Goal: Task Accomplishment & Management: Manage account settings

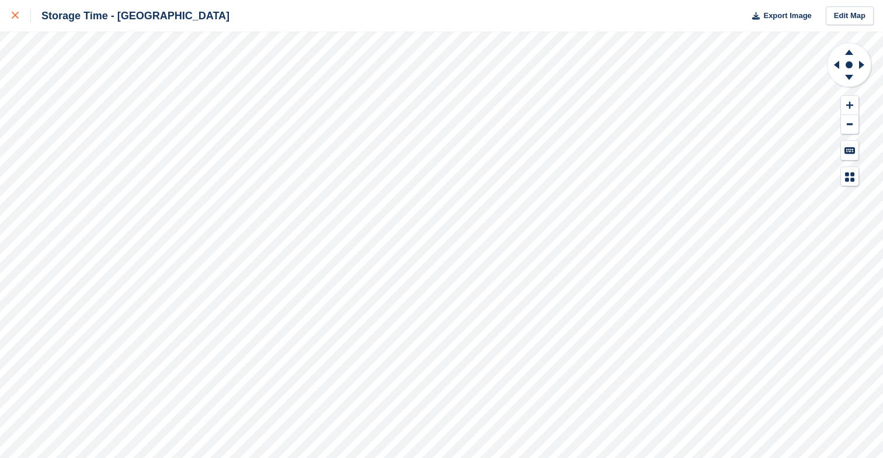
click at [24, 25] on link at bounding box center [15, 16] width 31 height 32
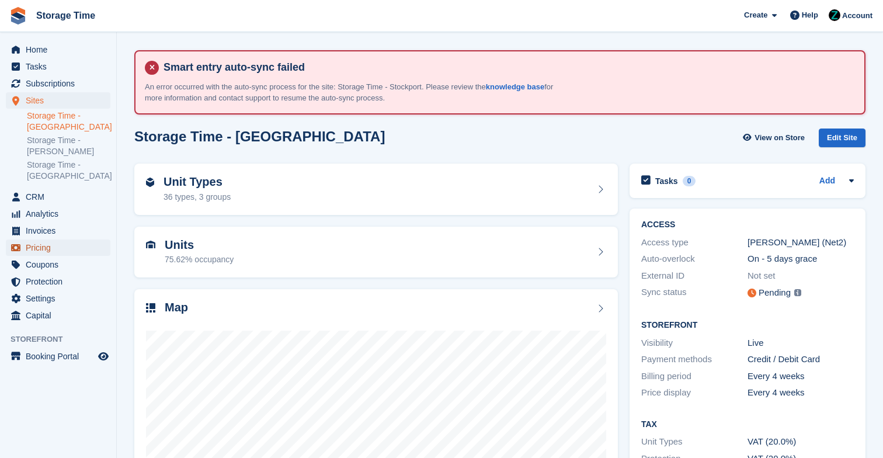
click at [67, 247] on span "Pricing" at bounding box center [61, 248] width 70 height 16
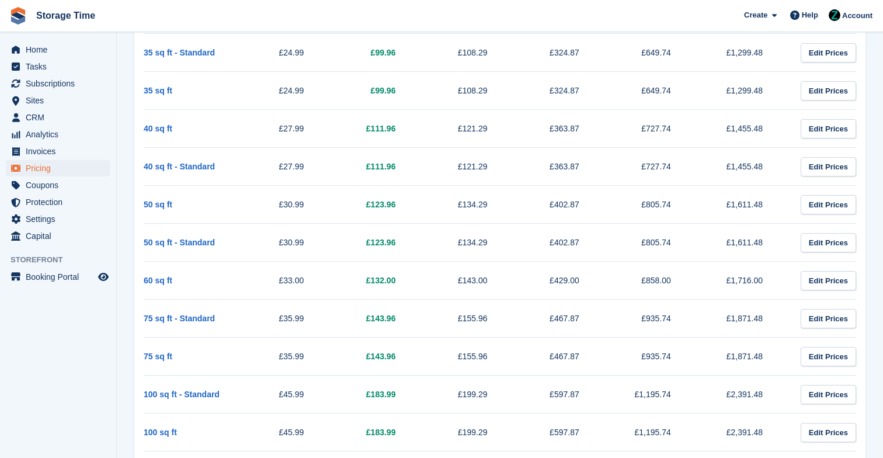
scroll to position [597, 0]
click at [36, 52] on span "Home" at bounding box center [61, 49] width 70 height 16
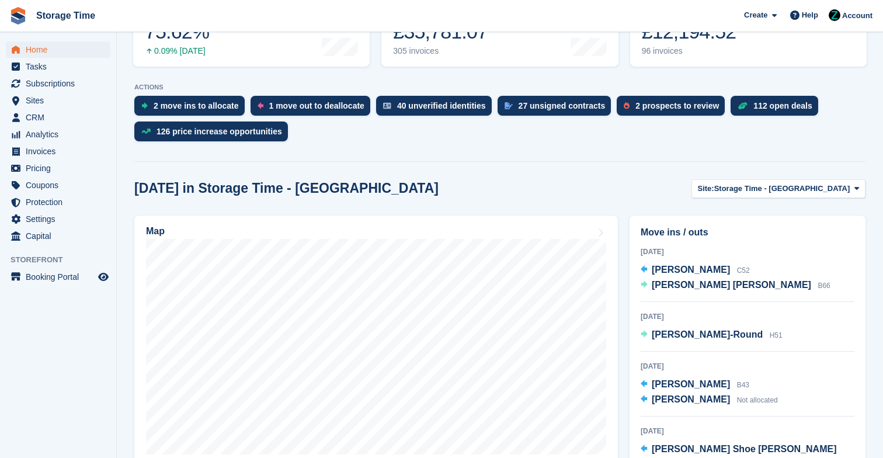
scroll to position [274, 0]
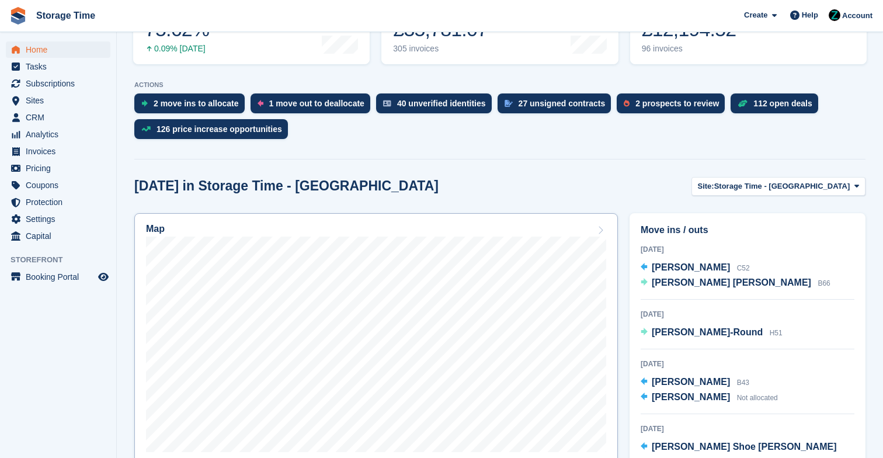
click at [600, 226] on icon at bounding box center [601, 230] width 12 height 9
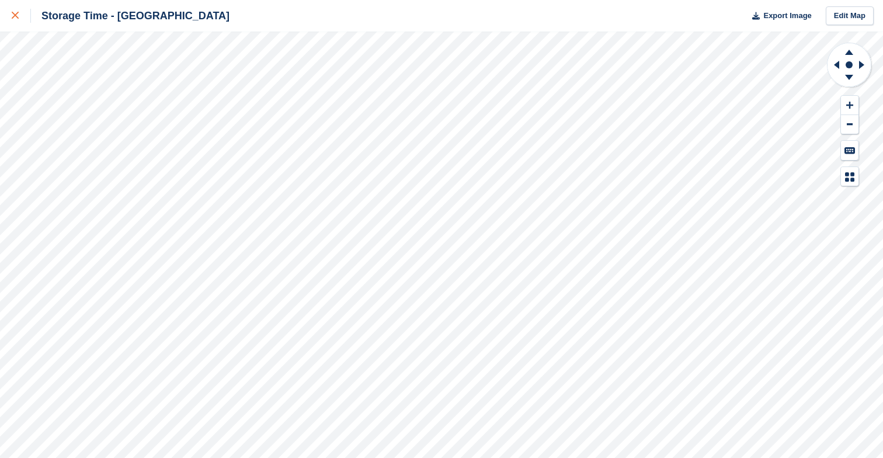
click at [8, 19] on link at bounding box center [15, 16] width 31 height 32
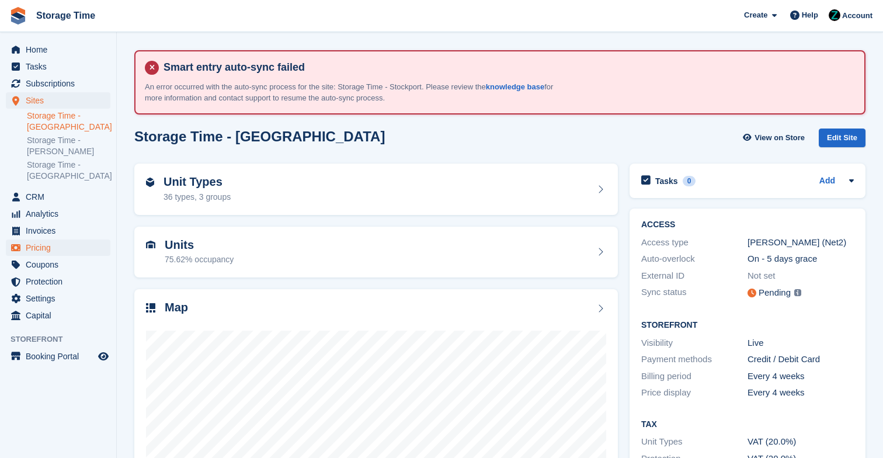
click at [61, 246] on span "Pricing" at bounding box center [61, 248] width 70 height 16
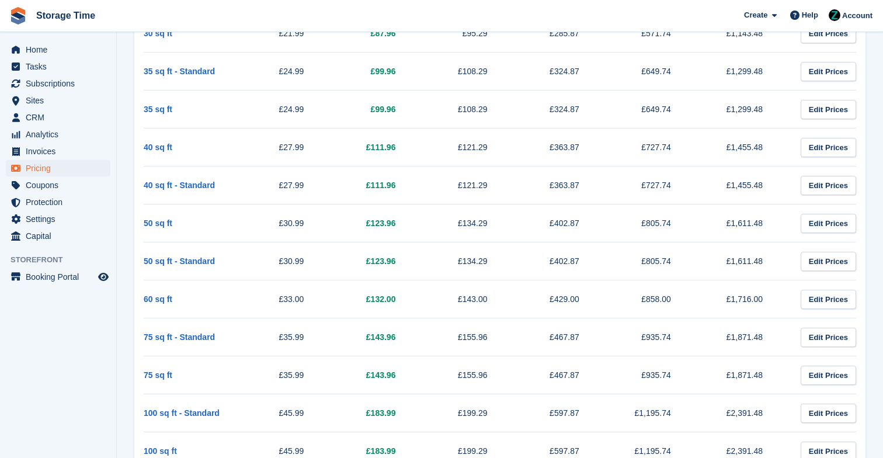
scroll to position [804, 0]
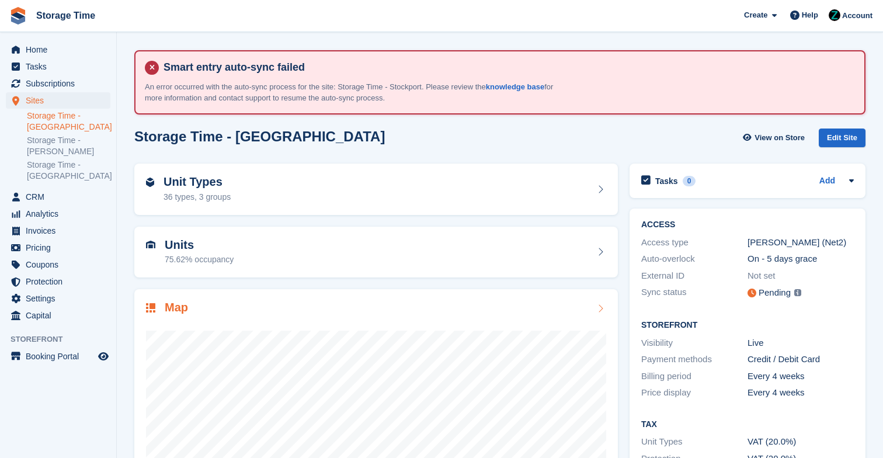
scroll to position [118, 0]
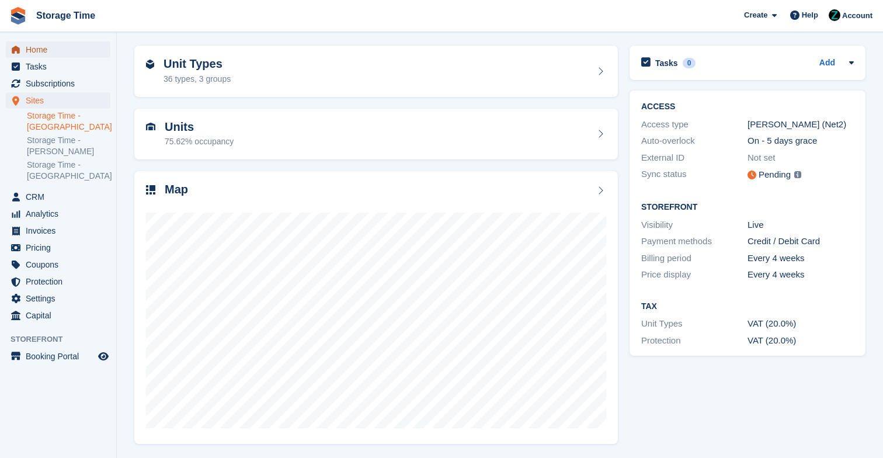
click at [65, 52] on span "Home" at bounding box center [61, 49] width 70 height 16
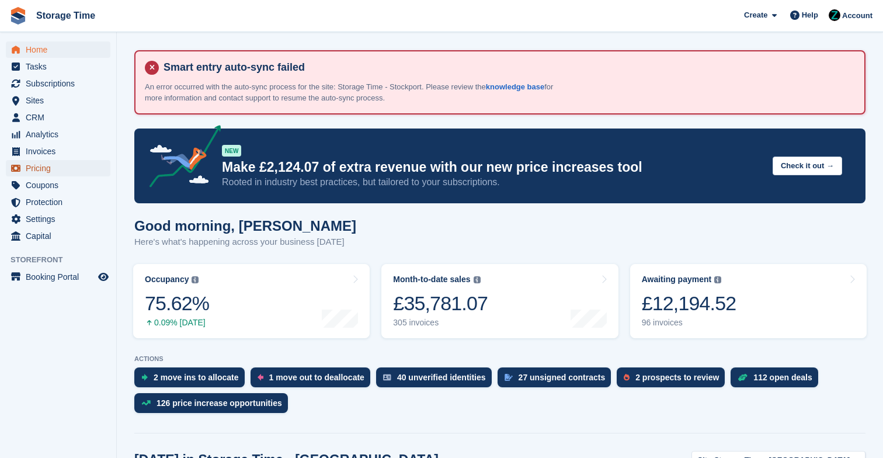
click at [61, 165] on span "Pricing" at bounding box center [61, 168] width 70 height 16
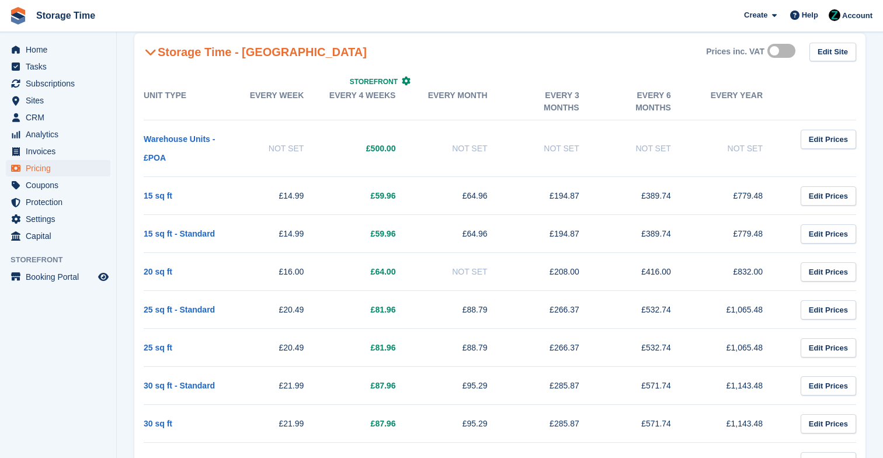
scroll to position [231, 0]
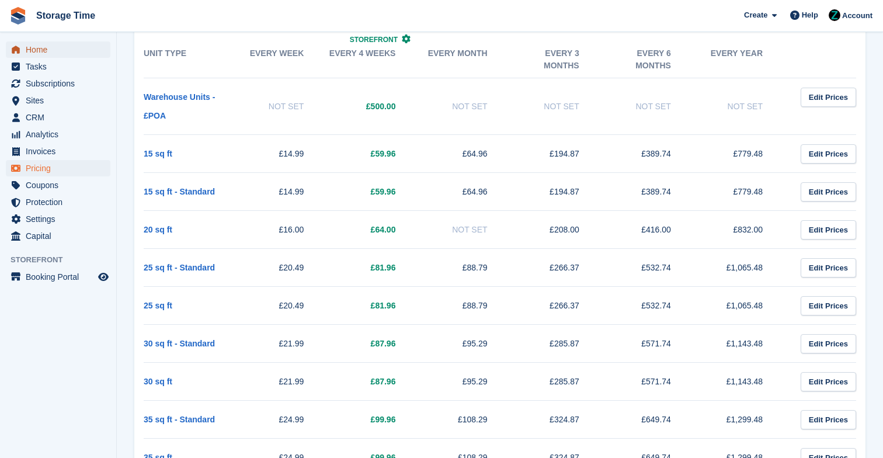
click at [72, 44] on span "Home" at bounding box center [61, 49] width 70 height 16
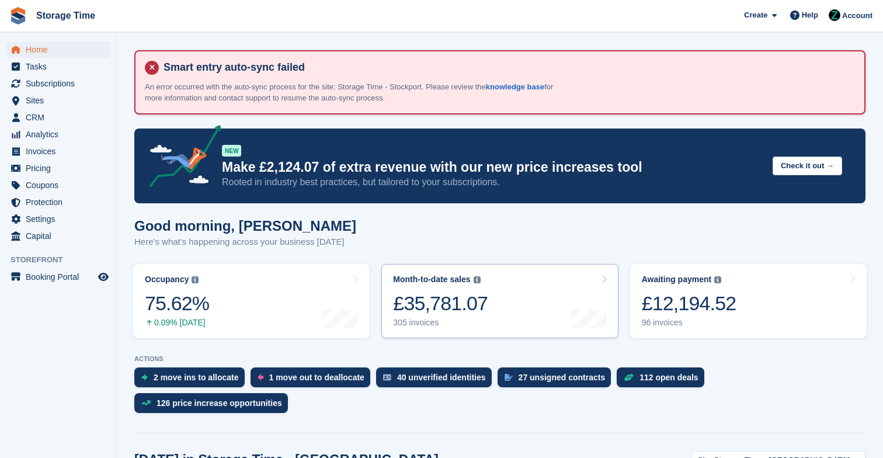
click at [446, 317] on link "Month-to-date sales The sum of all finalised invoices generated this month to d…" at bounding box center [500, 301] width 237 height 74
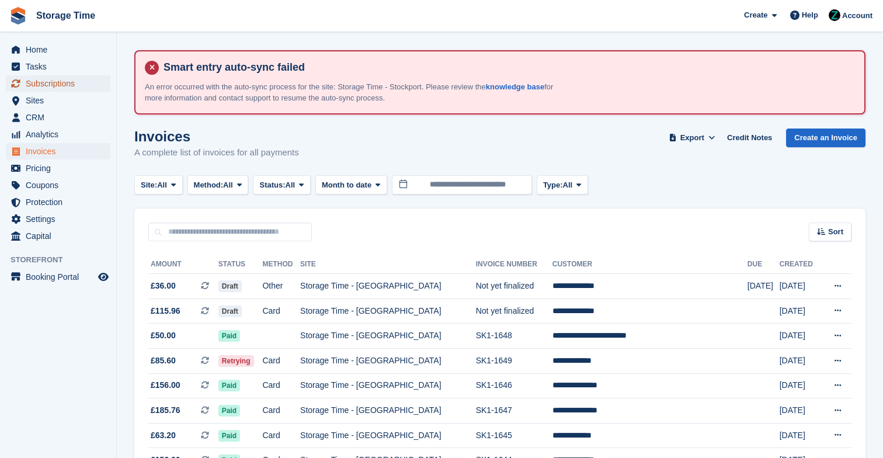
click at [58, 79] on span "Subscriptions" at bounding box center [61, 83] width 70 height 16
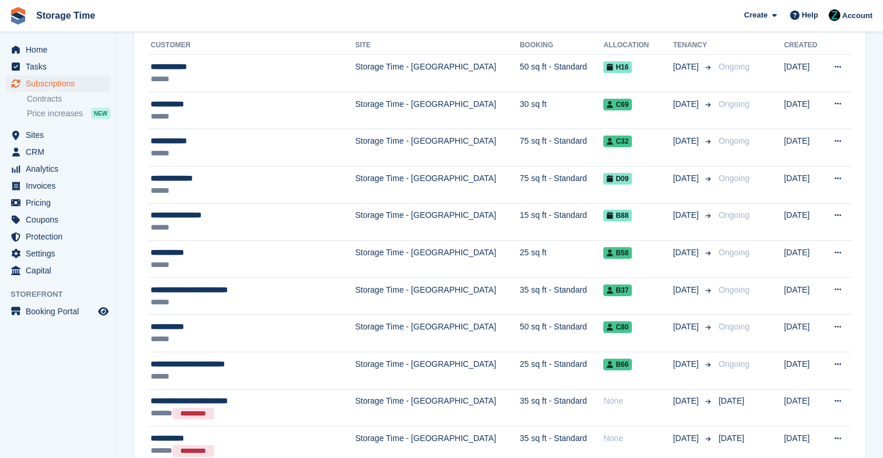
scroll to position [211, 0]
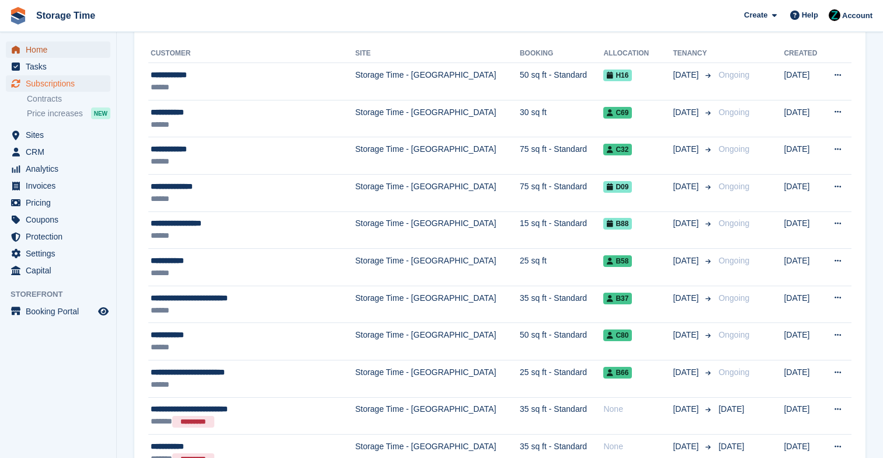
click at [27, 49] on span "Home" at bounding box center [61, 49] width 70 height 16
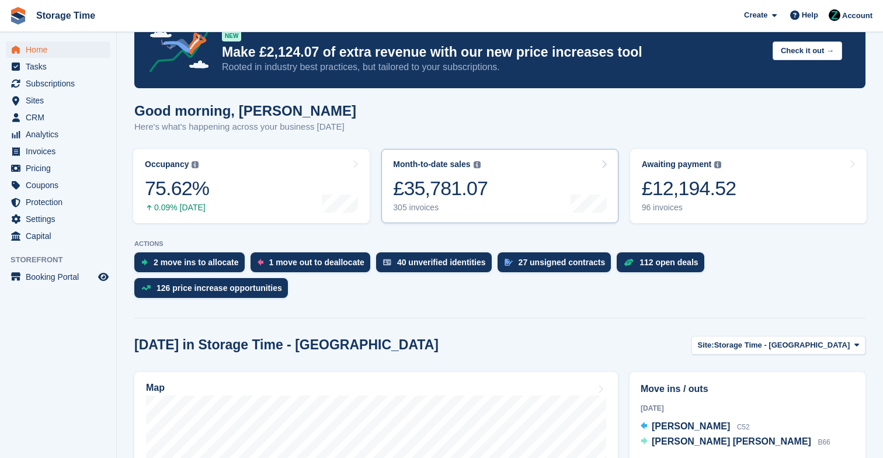
scroll to position [320, 0]
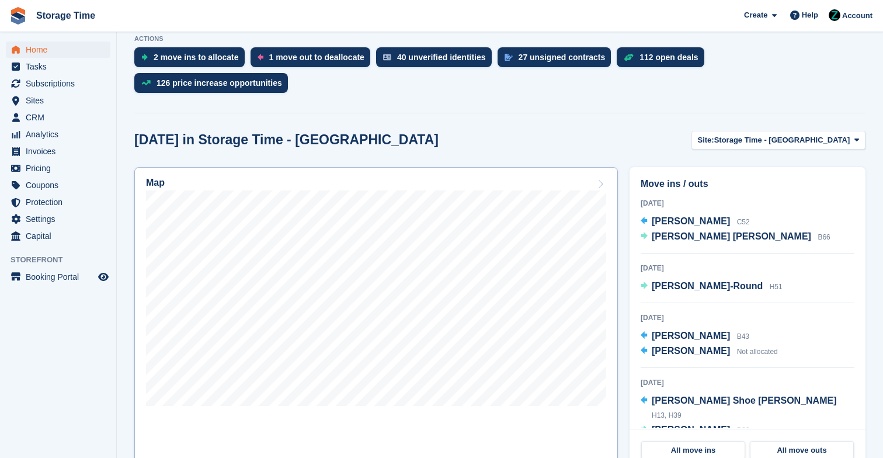
click at [595, 188] on icon at bounding box center [601, 183] width 12 height 9
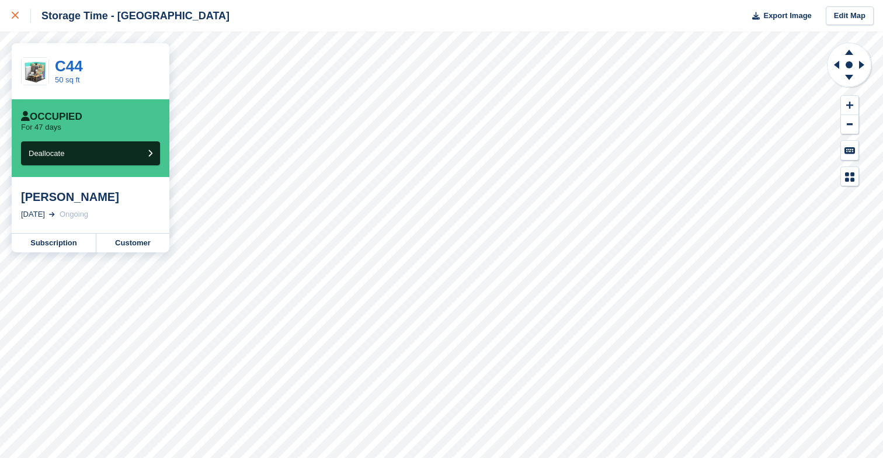
click at [15, 12] on div at bounding box center [21, 16] width 19 height 14
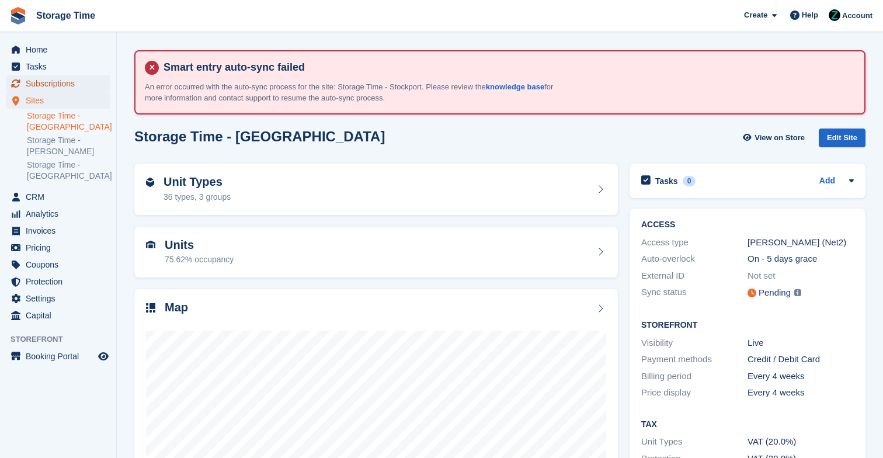
click at [81, 83] on span "Subscriptions" at bounding box center [61, 83] width 70 height 16
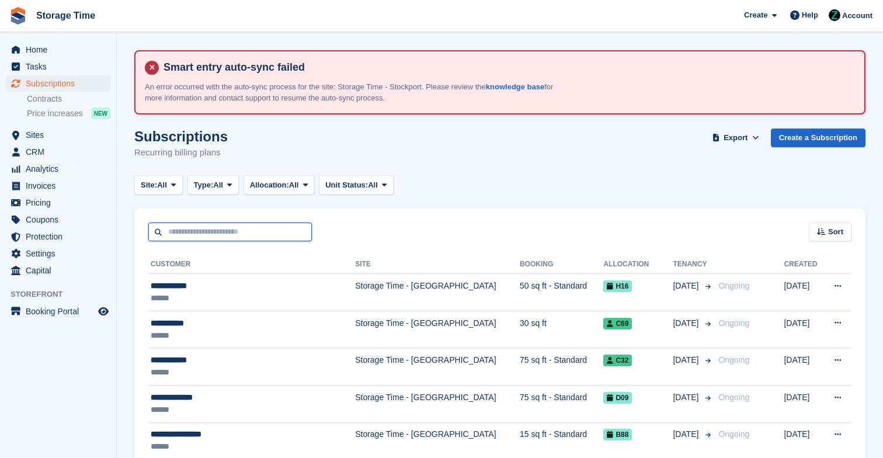
click at [242, 227] on input "text" at bounding box center [230, 232] width 164 height 19
type input "******"
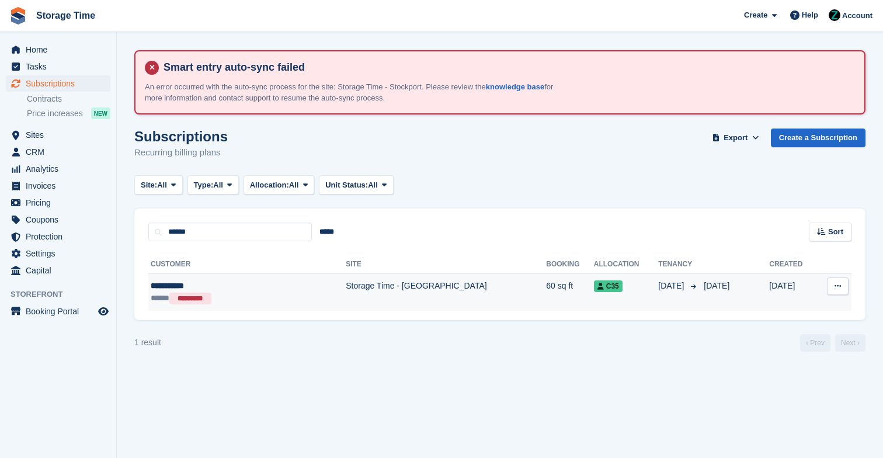
click at [268, 297] on div "***** *********" at bounding box center [219, 298] width 137 height 12
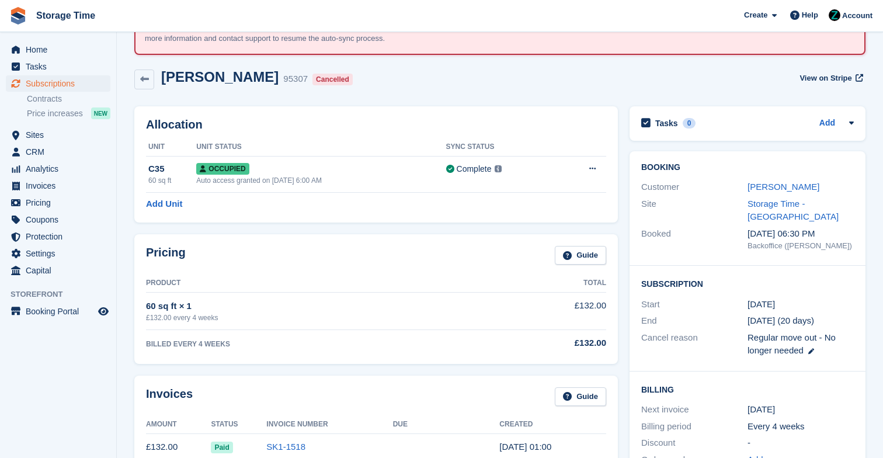
scroll to position [47, 0]
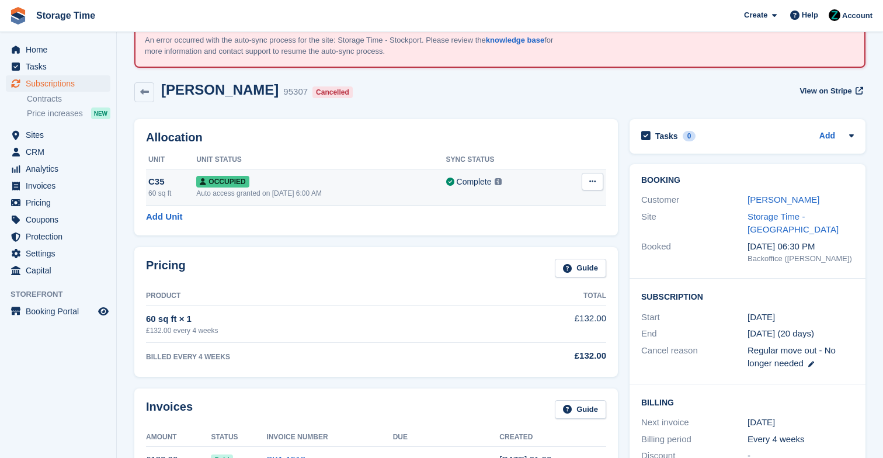
click at [349, 194] on div "Auto access granted on 17th Jul, 6:00 AM" at bounding box center [321, 193] width 250 height 11
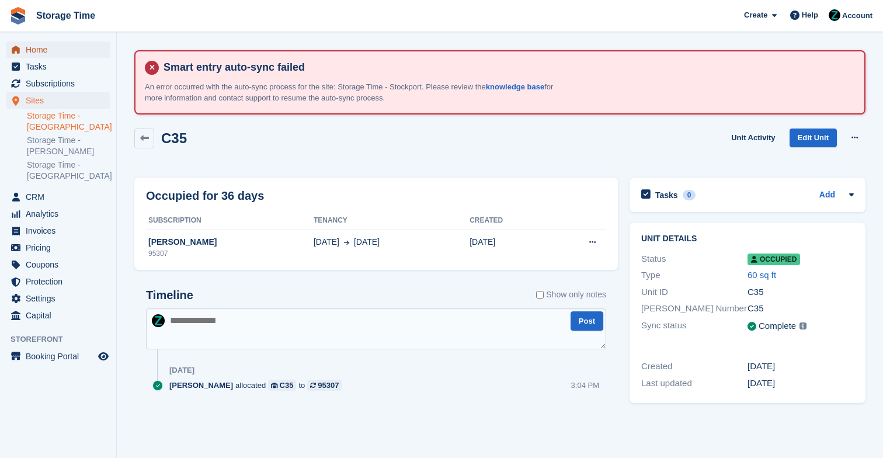
click at [26, 51] on span "Home" at bounding box center [61, 49] width 70 height 16
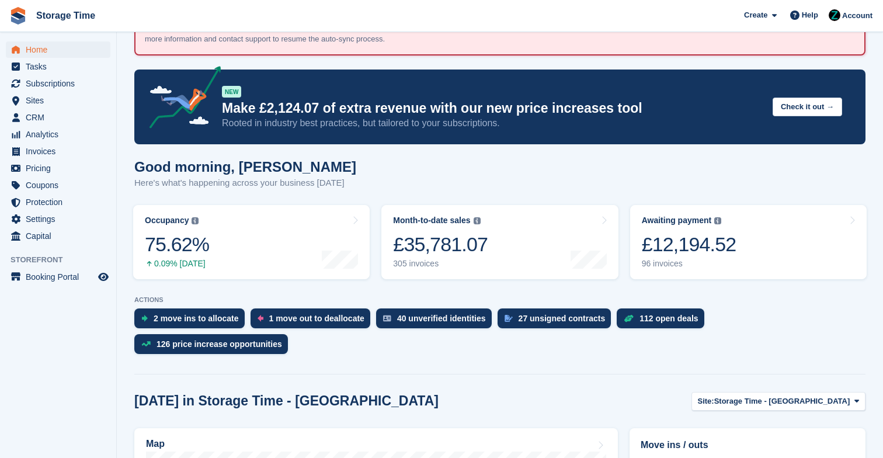
scroll to position [175, 0]
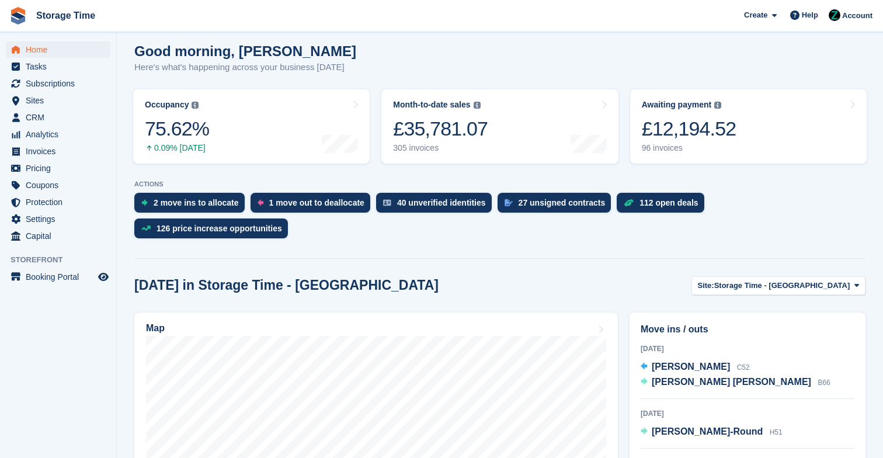
click at [607, 310] on div "Map" at bounding box center [377, 465] width 496 height 316
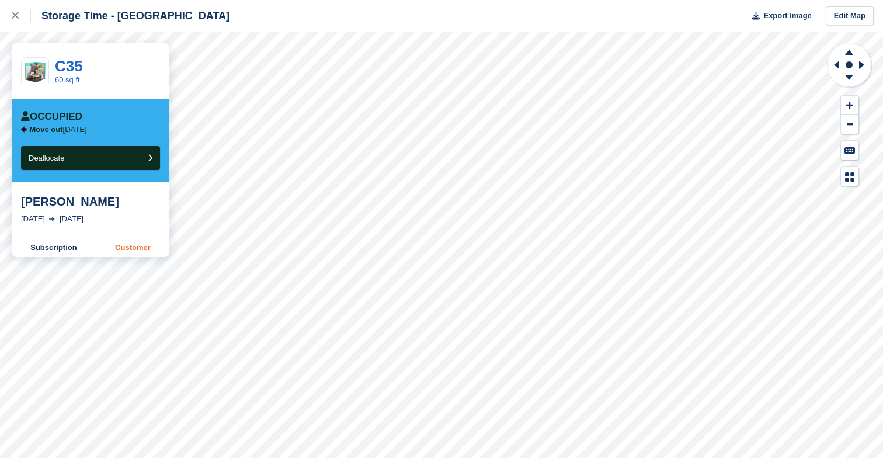
click at [113, 242] on link "Customer" at bounding box center [132, 247] width 73 height 19
click at [112, 244] on link "Customer" at bounding box center [132, 247] width 73 height 19
click at [14, 17] on icon at bounding box center [15, 15] width 7 height 7
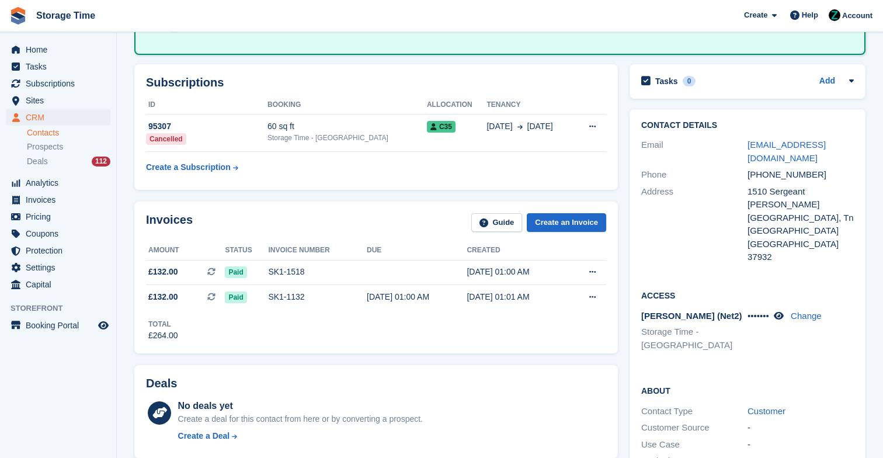
scroll to position [206, 0]
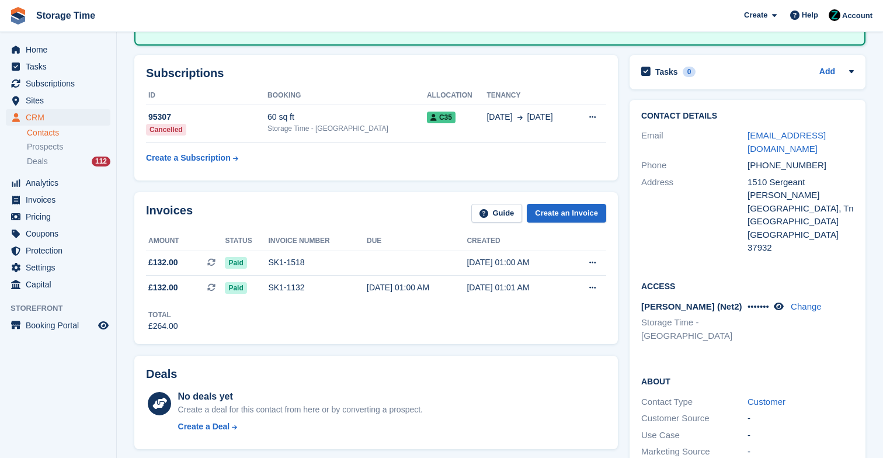
click at [780, 300] on div "••••••• Change" at bounding box center [801, 306] width 106 height 13
click at [782, 302] on icon at bounding box center [779, 306] width 10 height 9
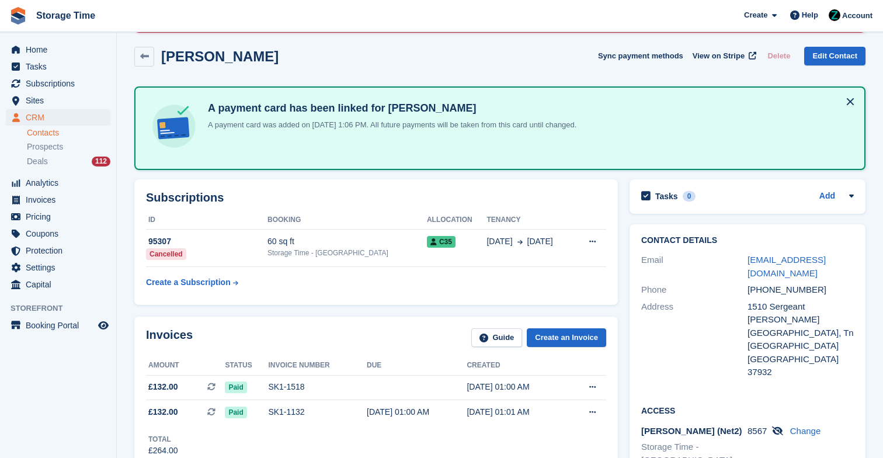
scroll to position [0, 0]
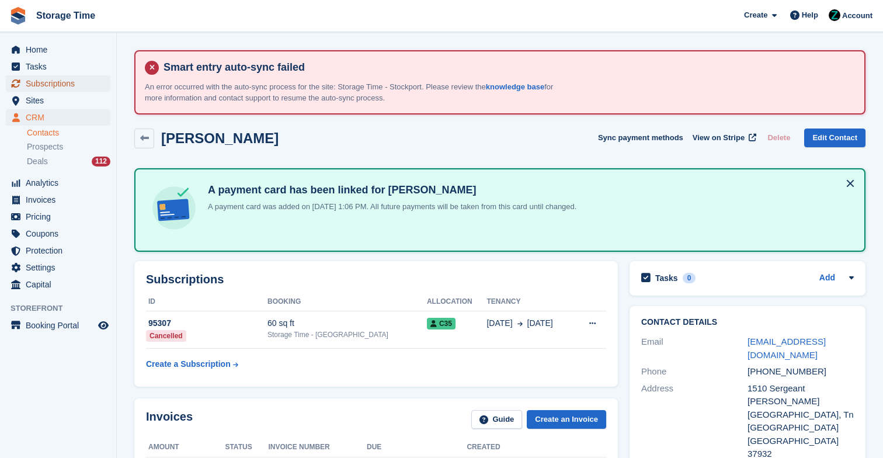
click at [83, 84] on span "Subscriptions" at bounding box center [61, 83] width 70 height 16
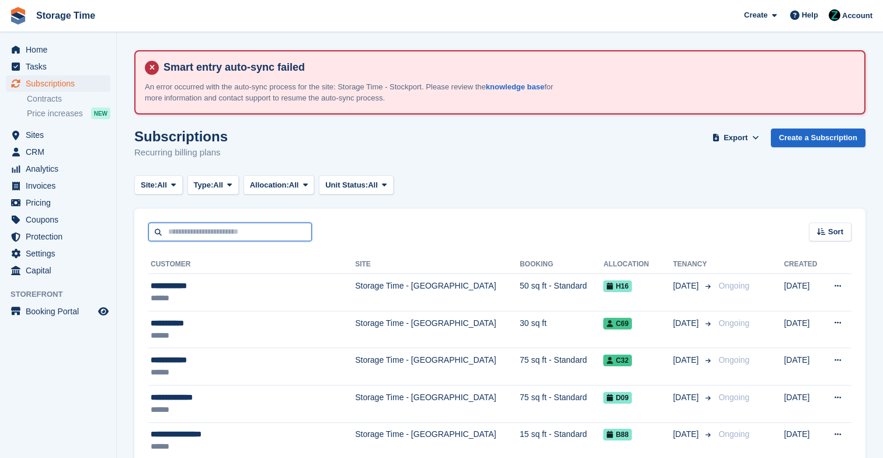
click at [259, 239] on input "text" at bounding box center [230, 232] width 164 height 19
type input "******"
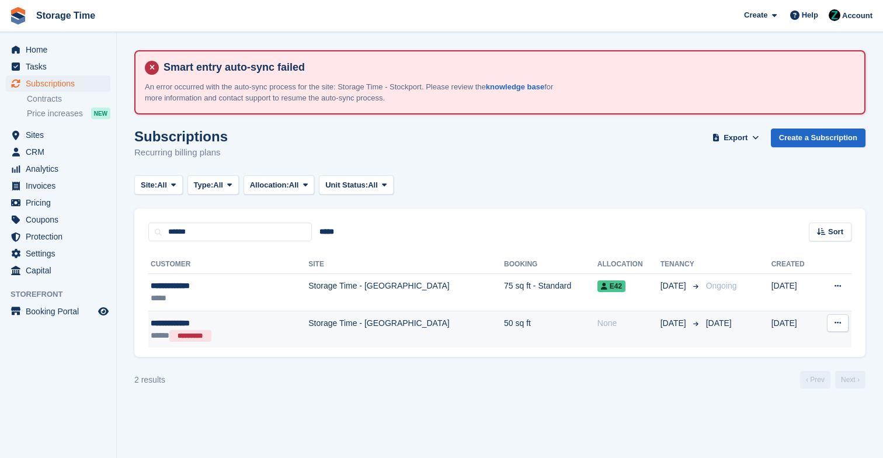
click at [504, 345] on td "50 sq ft" at bounding box center [550, 329] width 93 height 37
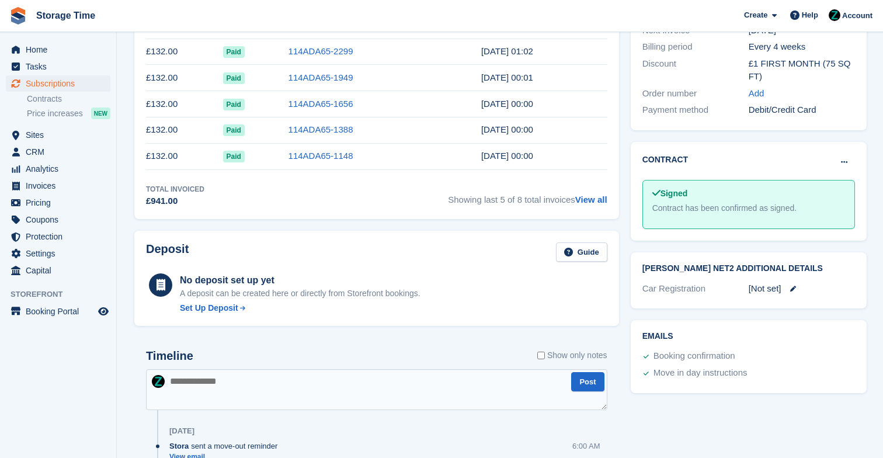
scroll to position [563, 0]
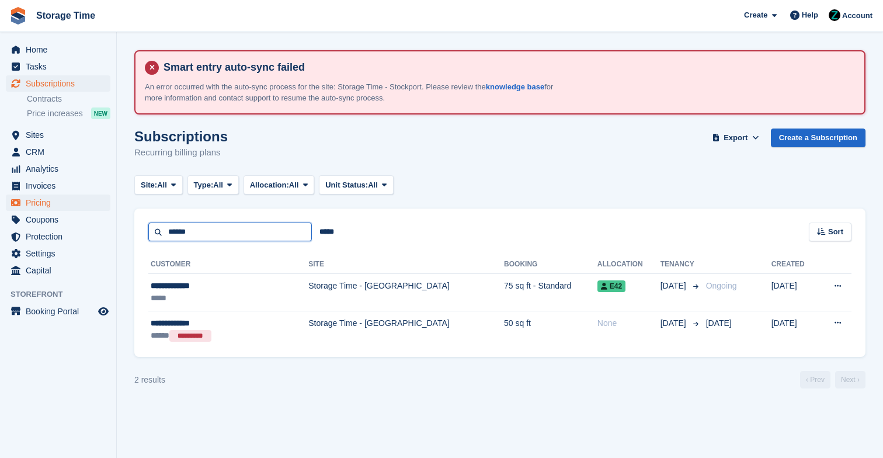
drag, startPoint x: 252, startPoint y: 228, endPoint x: 76, endPoint y: 205, distance: 177.4
click at [76, 205] on div "Home Tasks Subscriptions Subscriptions Subscriptions Contracts Price increases …" at bounding box center [441, 229] width 883 height 458
type input "****"
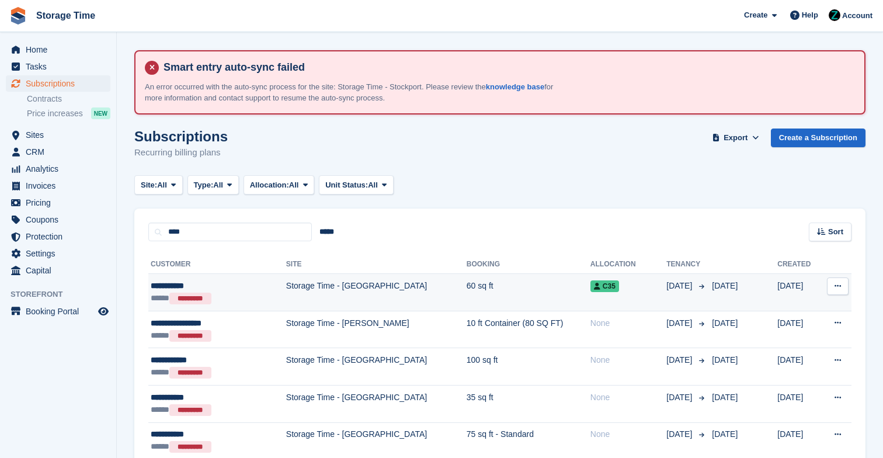
click at [242, 293] on div "***** *********" at bounding box center [203, 298] width 105 height 12
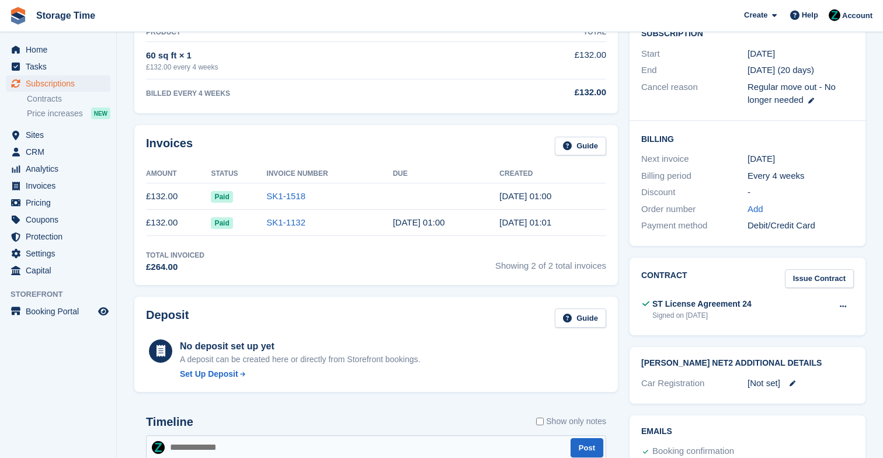
scroll to position [325, 0]
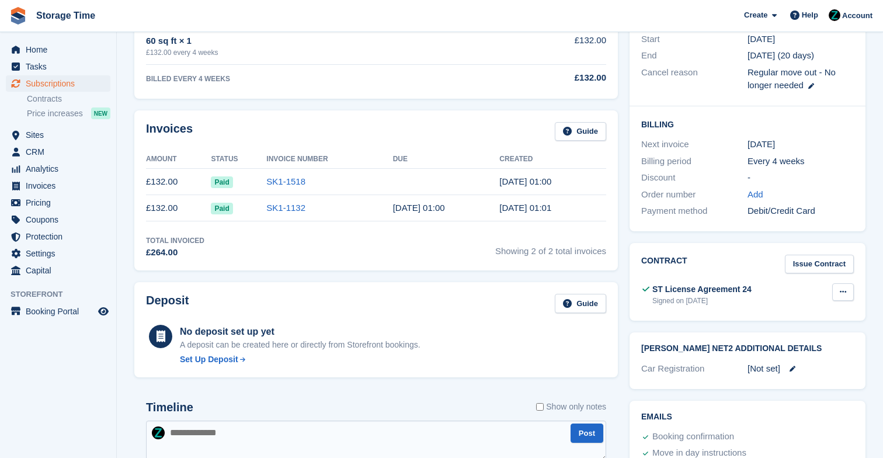
click at [842, 288] on icon at bounding box center [843, 292] width 6 height 8
click at [815, 307] on p "View" at bounding box center [798, 314] width 102 height 15
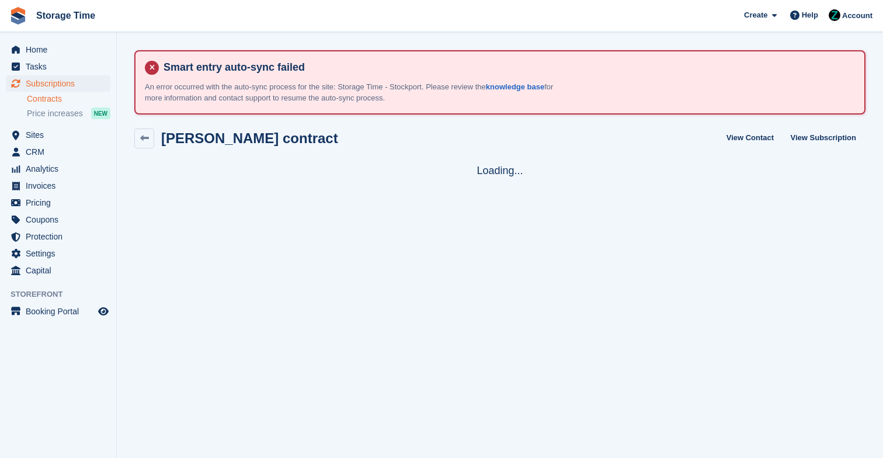
scroll to position [79, 0]
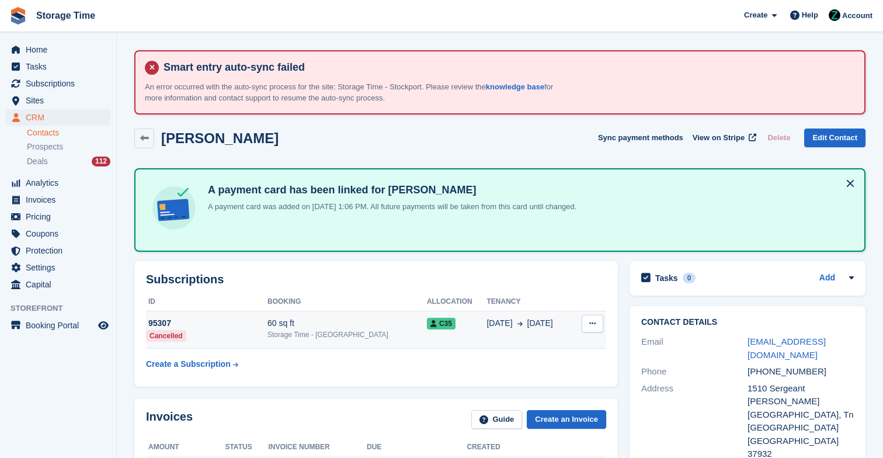
click at [286, 332] on div "Storage Time - [GEOGRAPHIC_DATA]" at bounding box center [348, 335] width 160 height 11
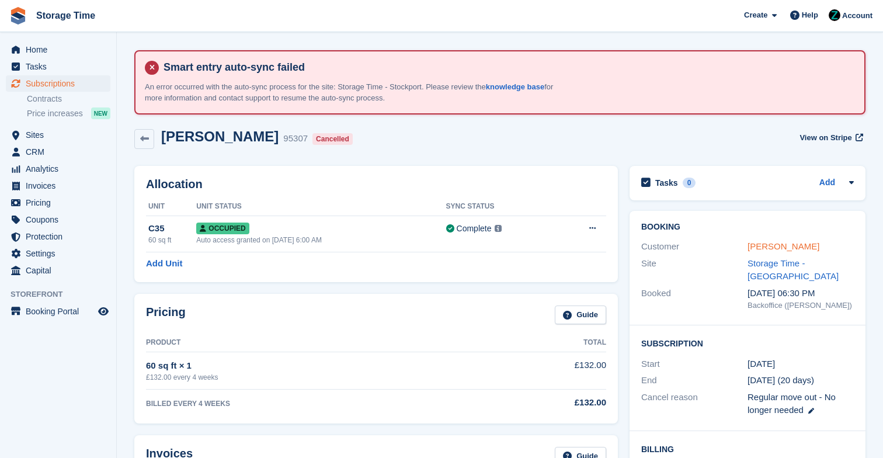
click at [785, 247] on link "John Cotier" at bounding box center [784, 246] width 72 height 10
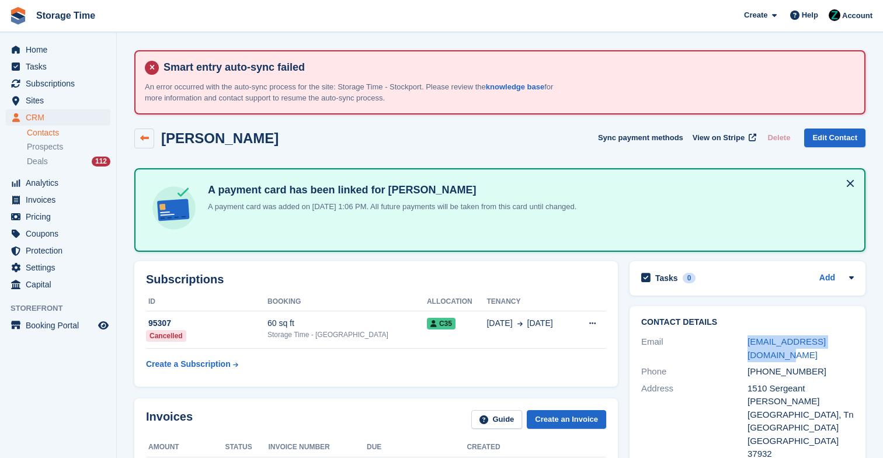
click at [145, 133] on link at bounding box center [144, 139] width 20 height 20
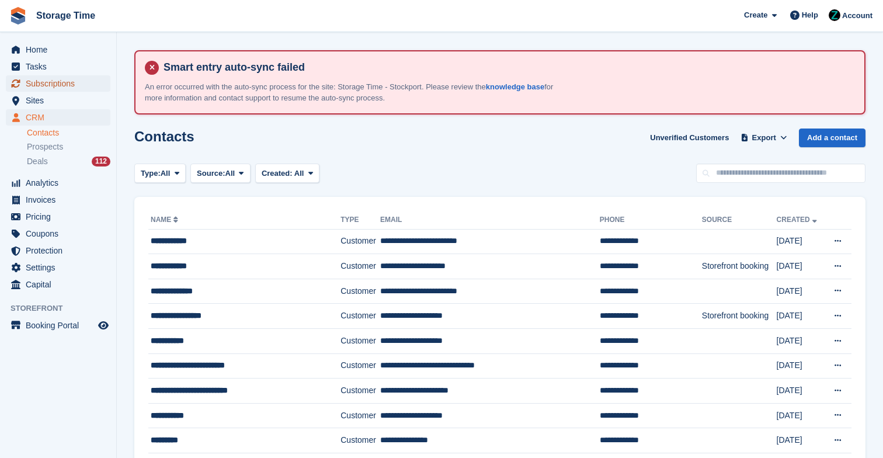
click at [91, 84] on span "Subscriptions" at bounding box center [61, 83] width 70 height 16
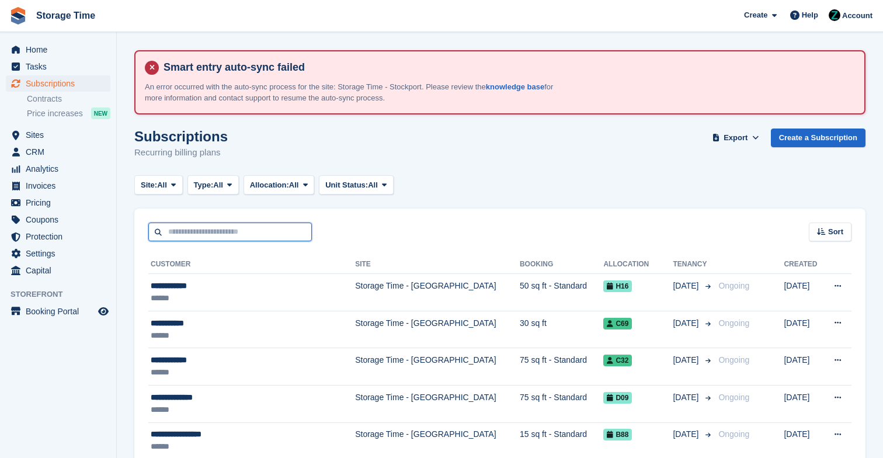
click at [282, 229] on input "text" at bounding box center [230, 232] width 164 height 19
type input "*********"
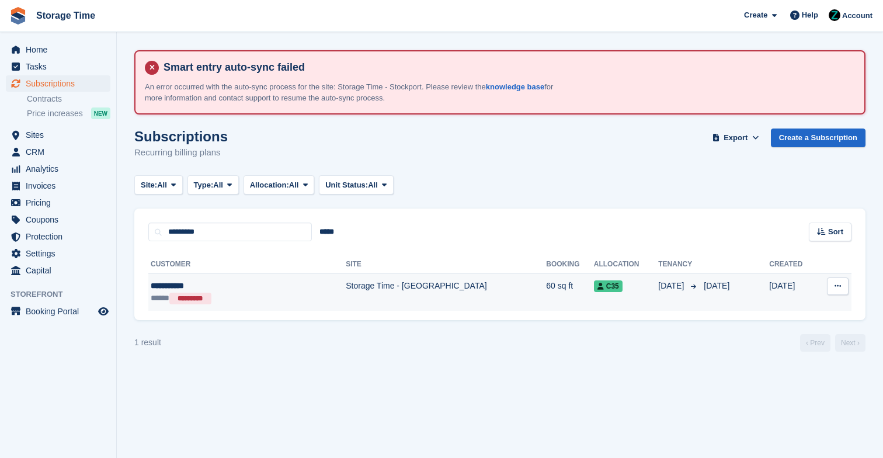
click at [346, 274] on td "Storage Time - [GEOGRAPHIC_DATA]" at bounding box center [446, 292] width 200 height 37
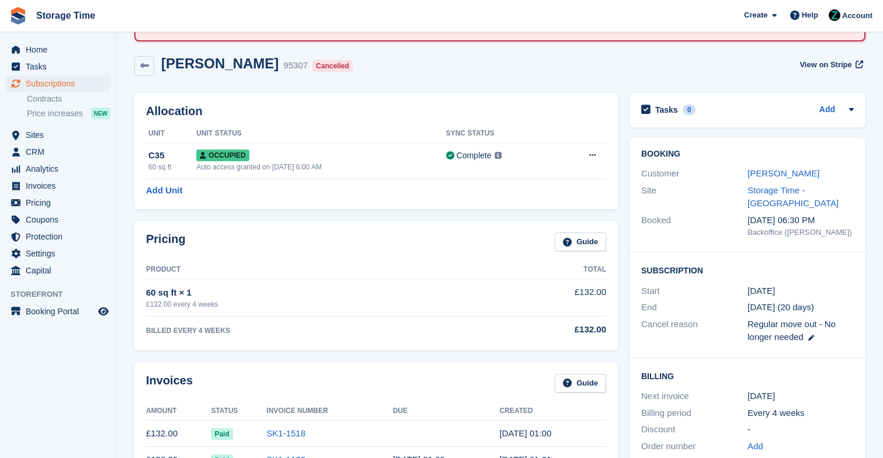
scroll to position [75, 0]
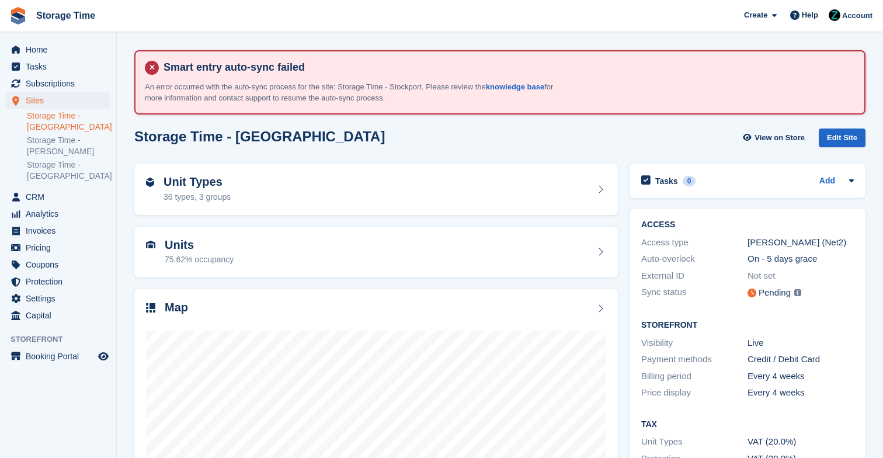
click at [60, 81] on span "Subscriptions" at bounding box center [61, 83] width 70 height 16
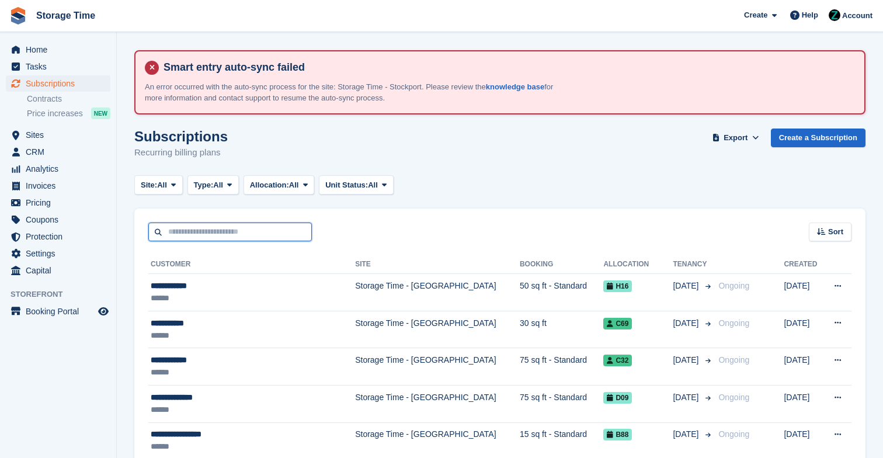
click at [230, 231] on input "text" at bounding box center [230, 232] width 164 height 19
type input "******"
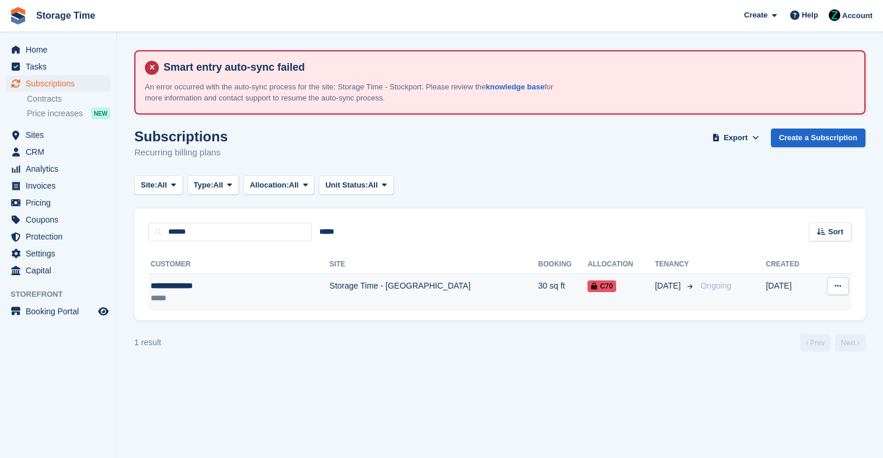
click at [696, 292] on td "Ongoing" at bounding box center [731, 292] width 70 height 37
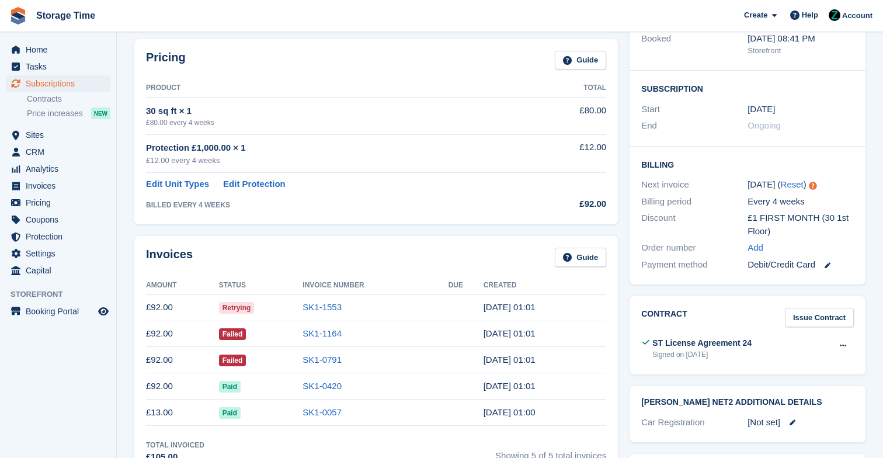
scroll to position [272, 0]
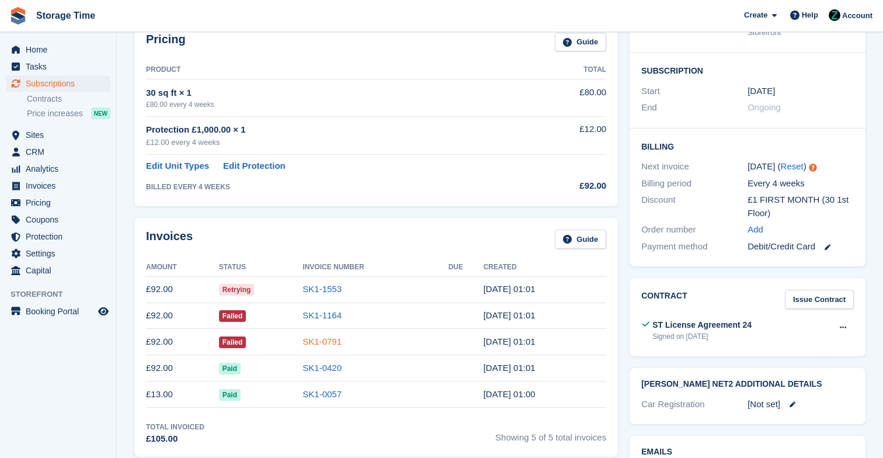
click at [335, 341] on link "SK1-0791" at bounding box center [322, 342] width 39 height 10
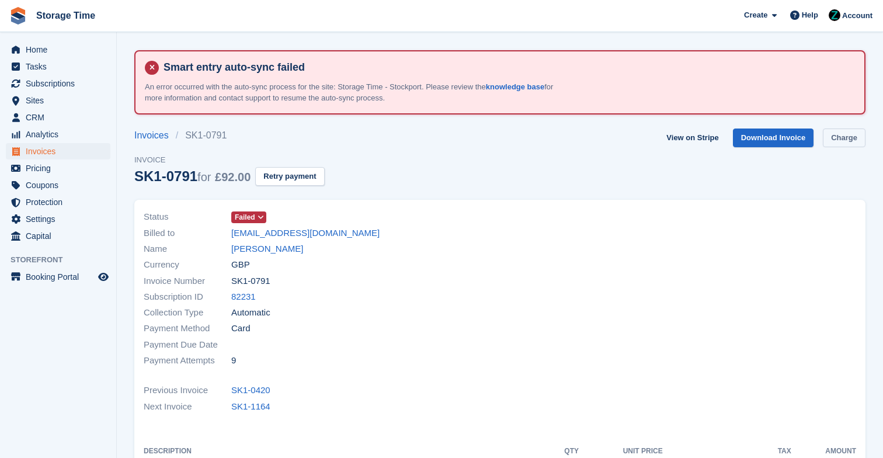
click at [837, 138] on link "Charge" at bounding box center [844, 138] width 43 height 19
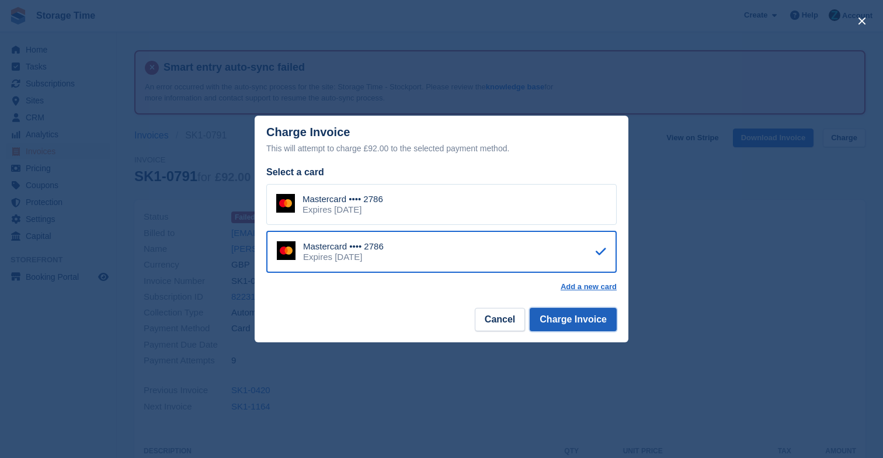
click at [592, 326] on button "Charge Invoice" at bounding box center [573, 319] width 87 height 23
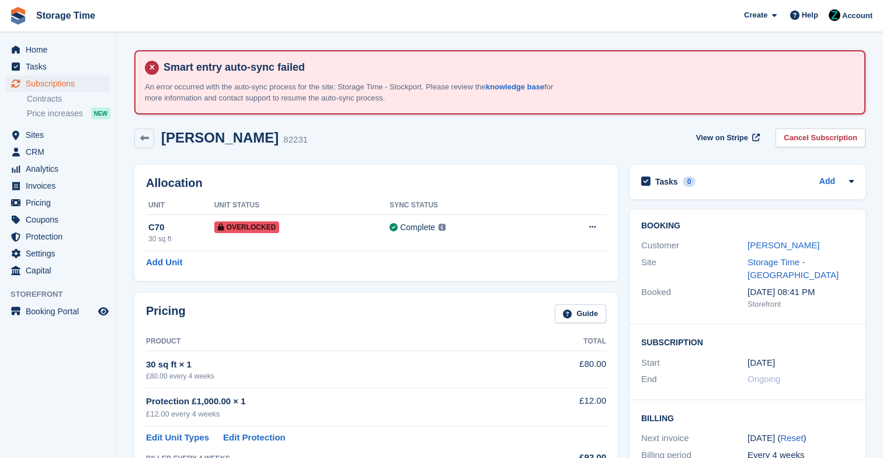
scroll to position [272, 0]
